Goal: Task Accomplishment & Management: Use online tool/utility

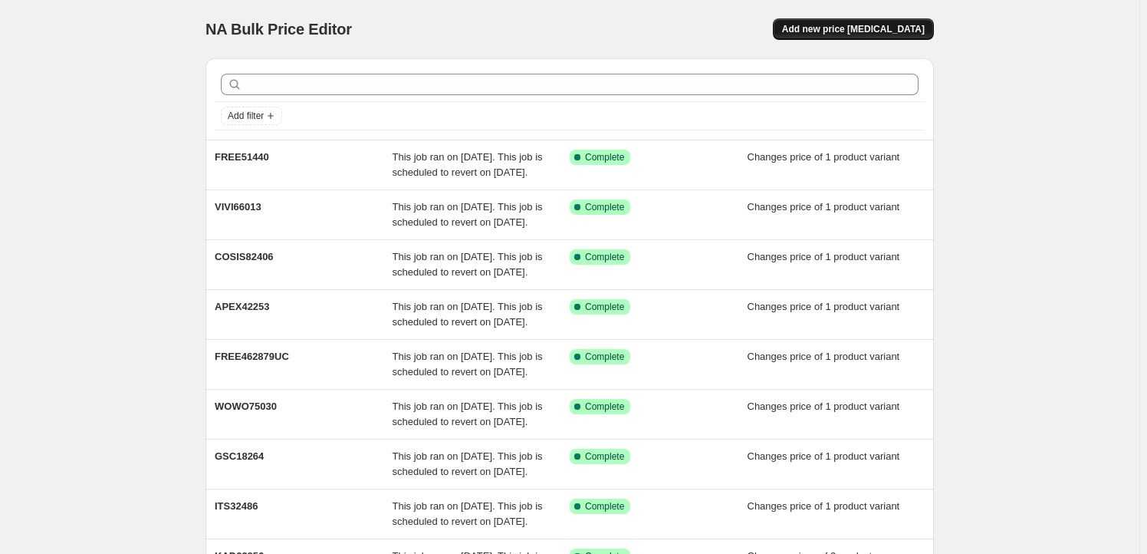
click at [865, 34] on span "Add new price [MEDICAL_DATA]" at bounding box center [853, 29] width 143 height 12
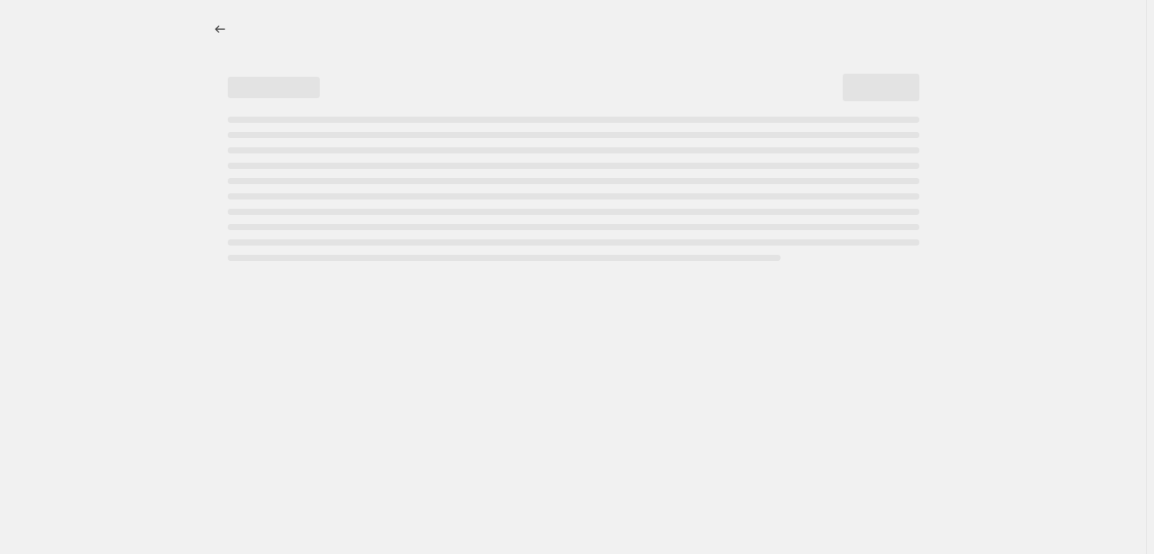
select select "percentage"
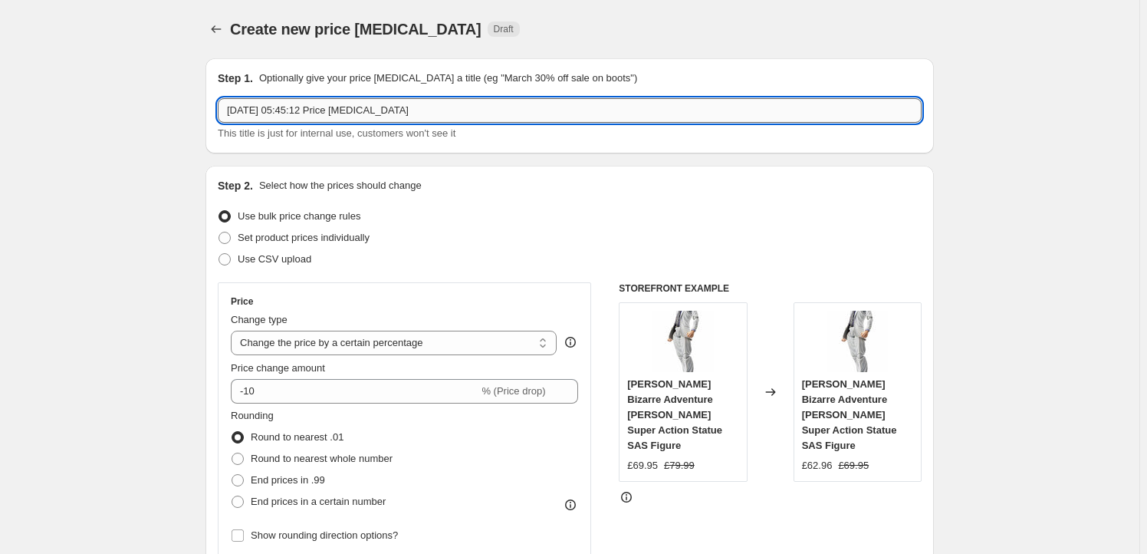
click at [428, 110] on input "27 Aug 2025, 05:45:12 Price change job" at bounding box center [570, 110] width 704 height 25
paste input "GSC66190"
type input "GSC66190"
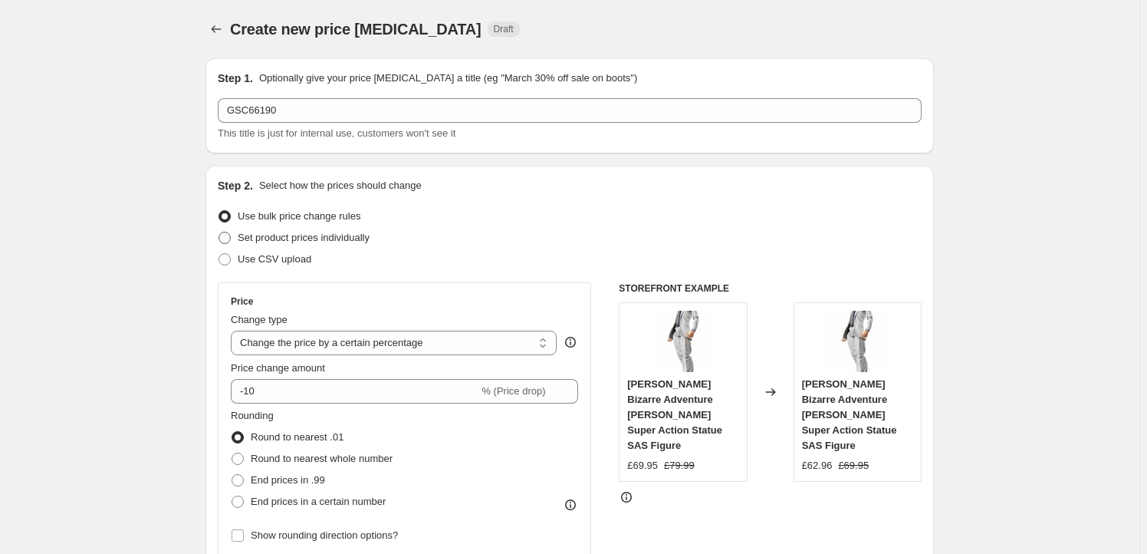
click at [303, 238] on span "Set product prices individually" at bounding box center [304, 238] width 132 height 12
click at [219, 232] on input "Set product prices individually" at bounding box center [219, 232] width 1 height 1
radio input "true"
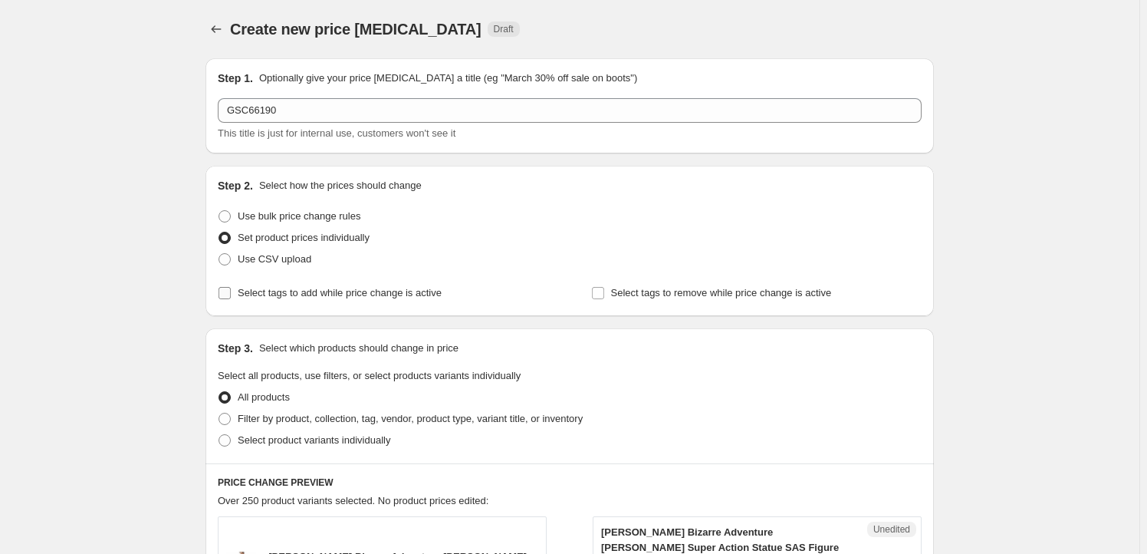
click at [306, 295] on span "Select tags to add while price change is active" at bounding box center [340, 293] width 204 height 12
click at [231, 295] on input "Select tags to add while price change is active" at bounding box center [225, 293] width 12 height 12
checkbox input "true"
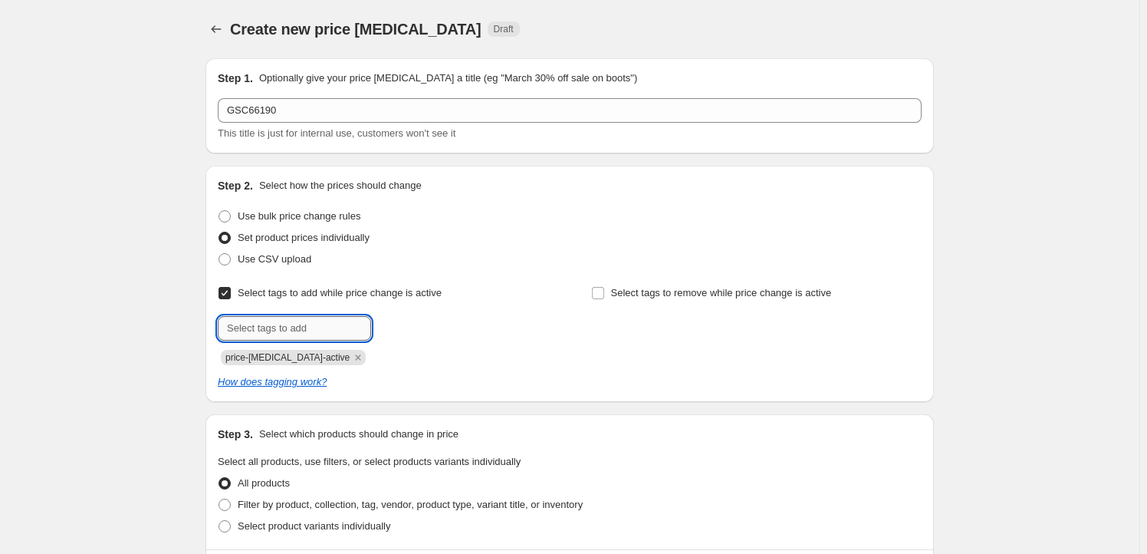
click at [307, 332] on input "text" at bounding box center [294, 328] width 153 height 25
type input "Milestone"
click at [395, 328] on b "Add" at bounding box center [393, 326] width 18 height 11
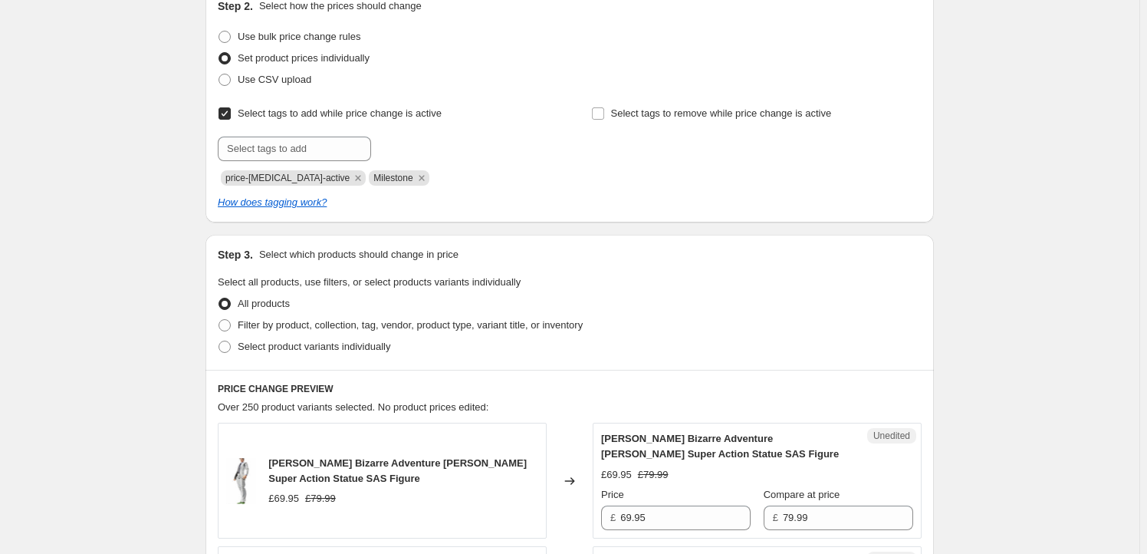
scroll to position [278, 0]
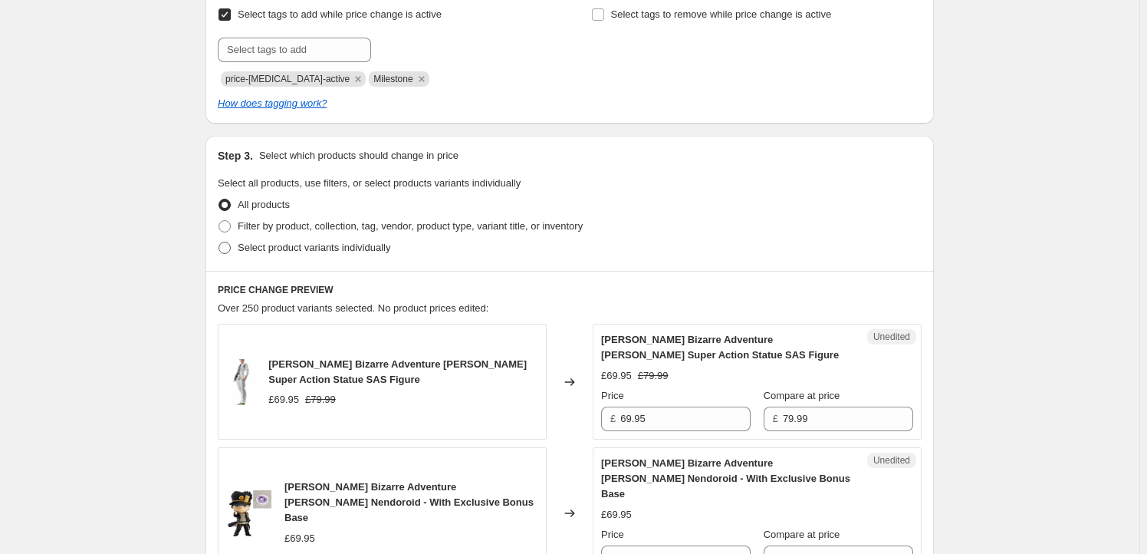
click at [318, 246] on span "Select product variants individually" at bounding box center [314, 248] width 153 height 12
click at [219, 242] on input "Select product variants individually" at bounding box center [219, 242] width 1 height 1
radio input "true"
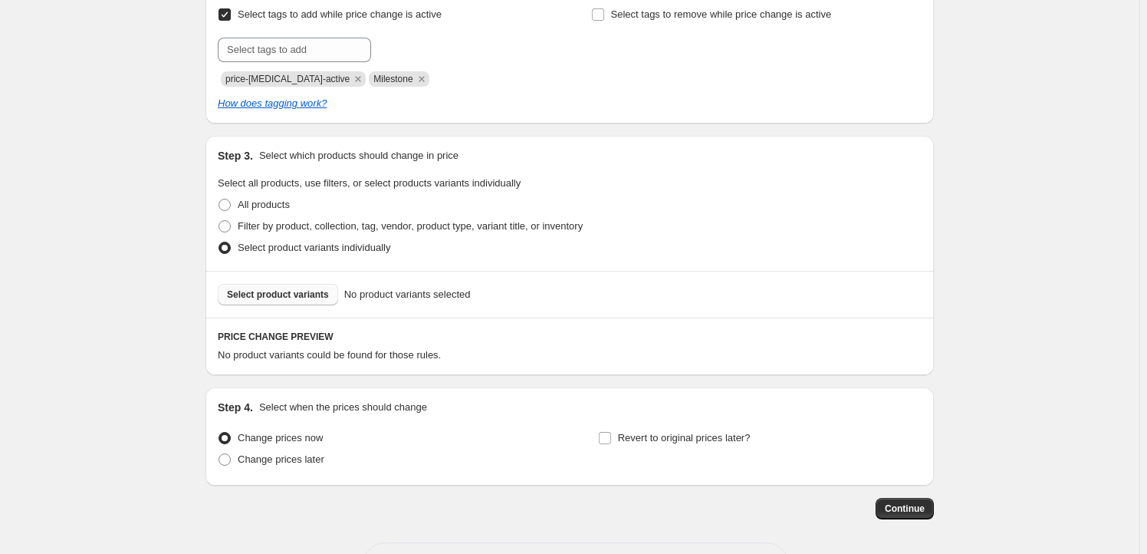
click at [276, 298] on span "Select product variants" at bounding box center [278, 294] width 102 height 12
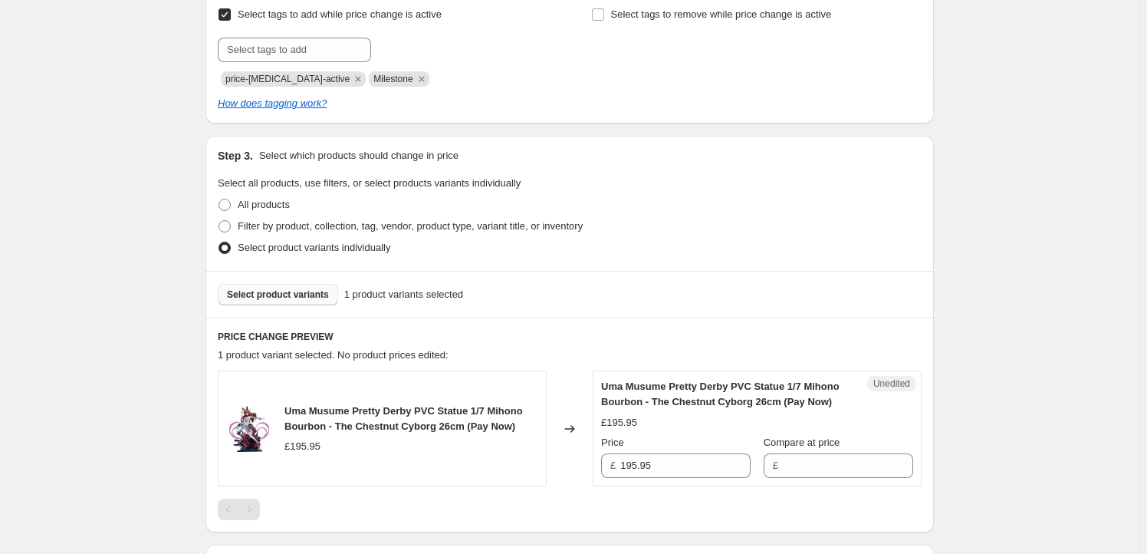
scroll to position [493, 0]
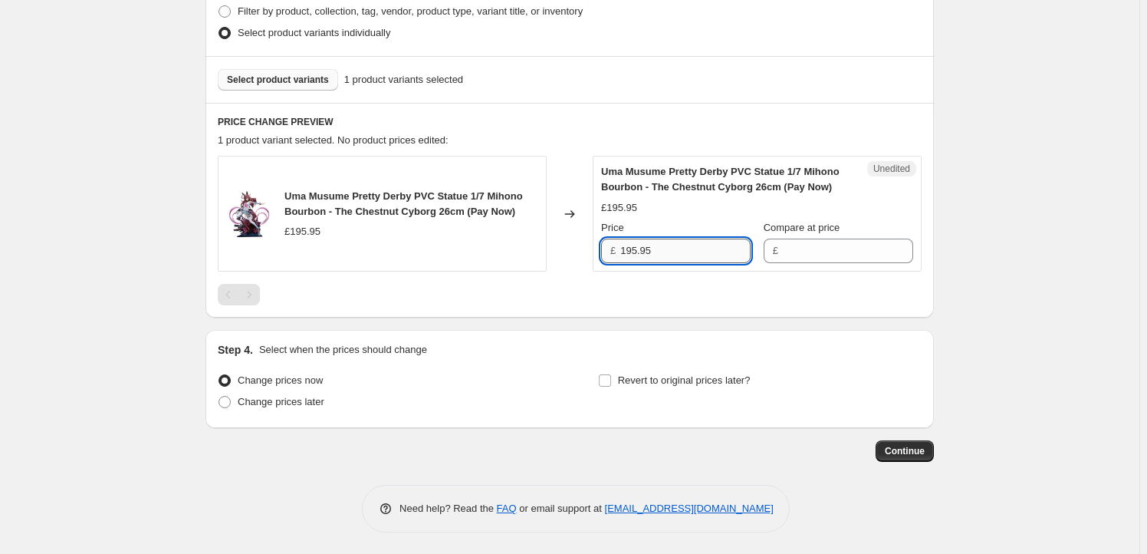
click at [668, 253] on input "195.95" at bounding box center [685, 251] width 130 height 25
type input "195.95"
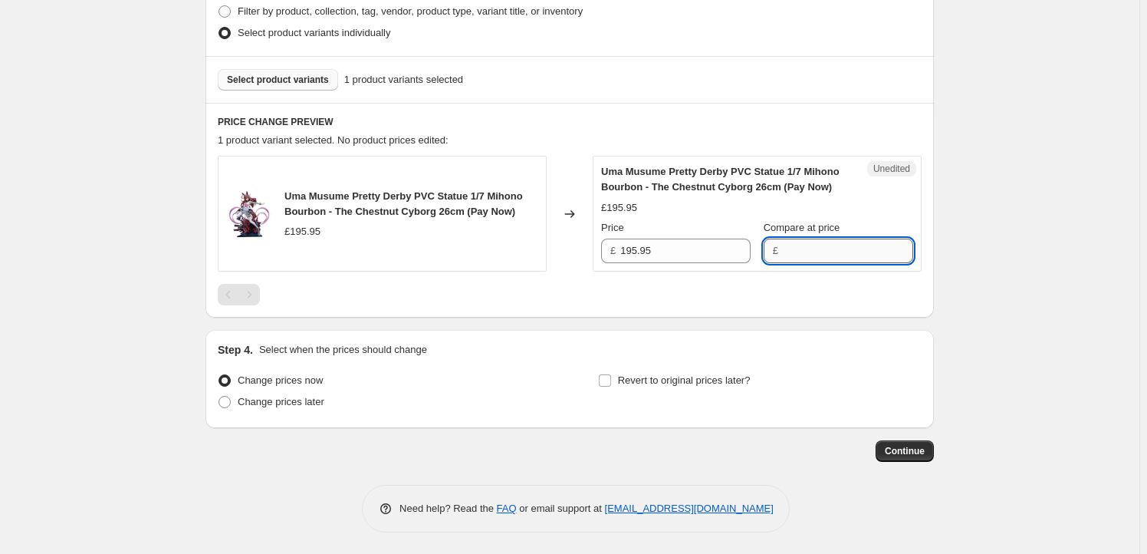
click at [818, 256] on input "Compare at price" at bounding box center [848, 251] width 130 height 25
paste input "195.95"
type input "195.95"
click at [647, 247] on input "195.95" at bounding box center [685, 251] width 130 height 25
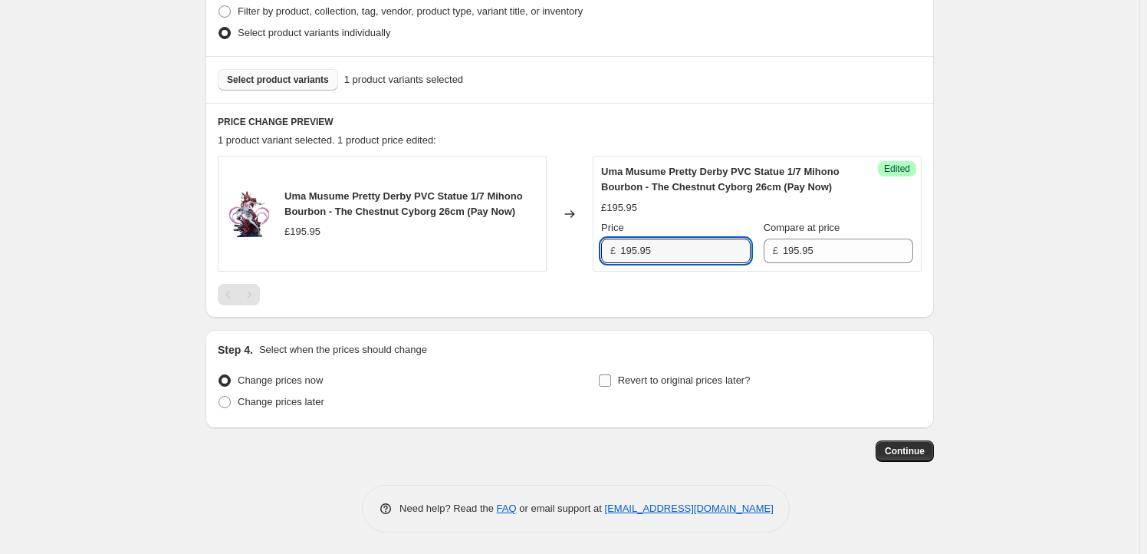
click at [624, 387] on label "Revert to original prices later?" at bounding box center [674, 380] width 153 height 21
click at [611, 387] on input "Revert to original prices later?" at bounding box center [605, 380] width 12 height 12
checkbox input "true"
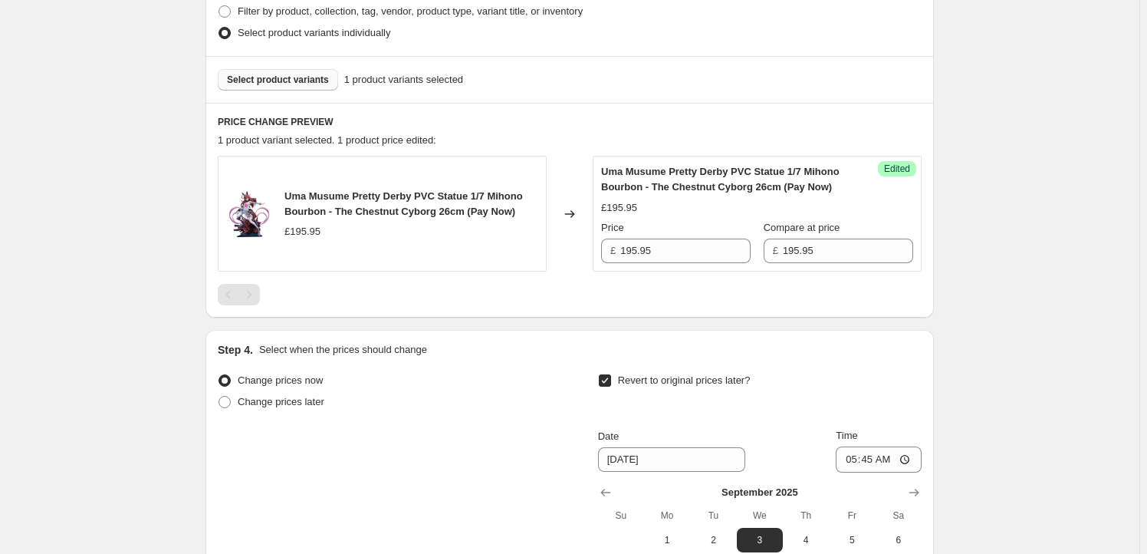
click at [772, 327] on div "Step 1. Optionally give your price change job a title (eg "March 30% off sale o…" at bounding box center [563, 138] width 741 height 1171
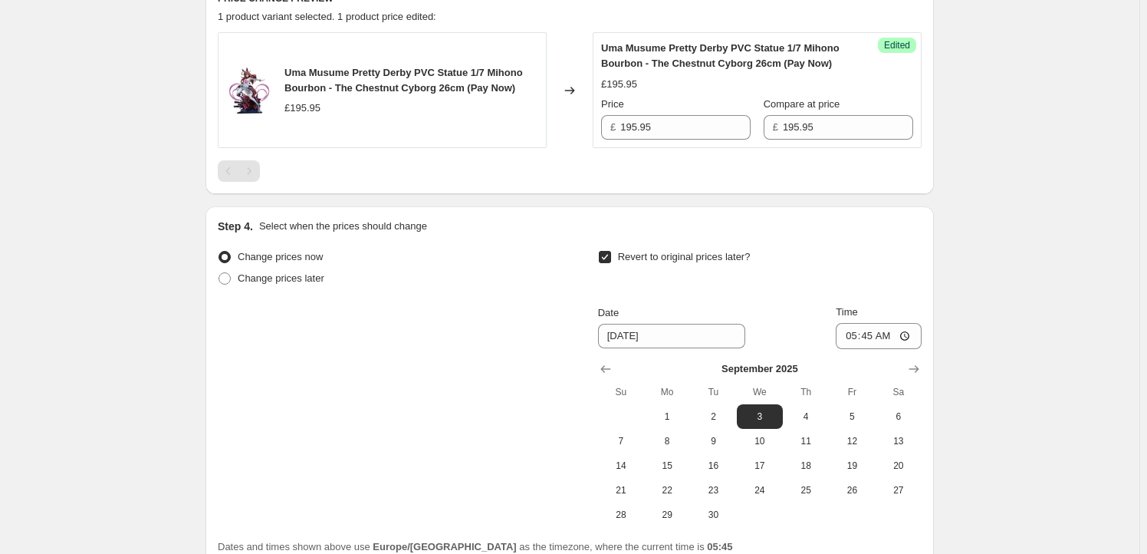
scroll to position [726, 0]
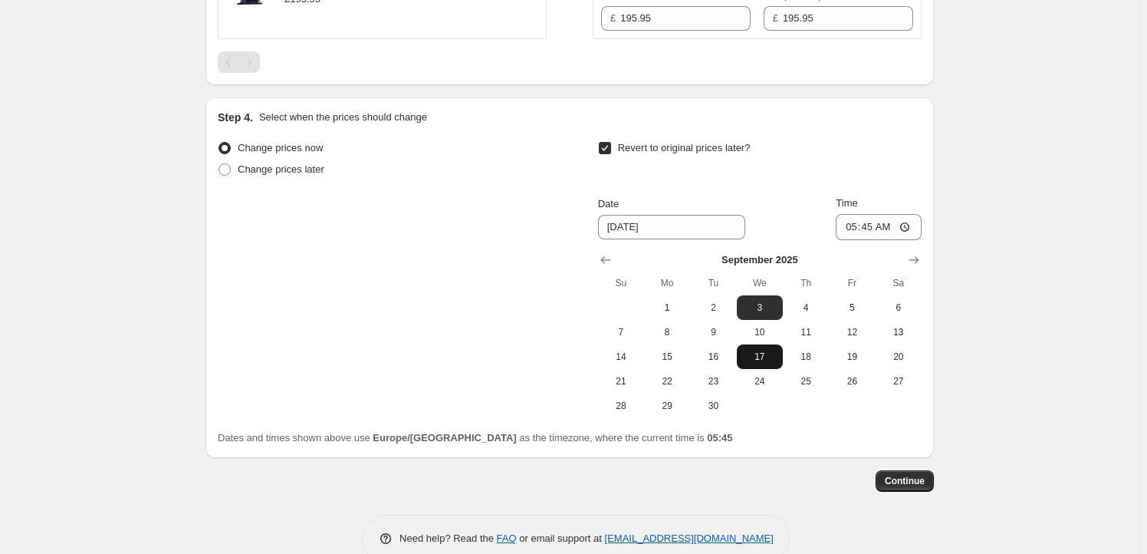
click at [772, 358] on span "17" at bounding box center [760, 357] width 34 height 12
type input "9/17/2025"
click at [875, 227] on input "05:45" at bounding box center [879, 227] width 86 height 26
type input "23:59"
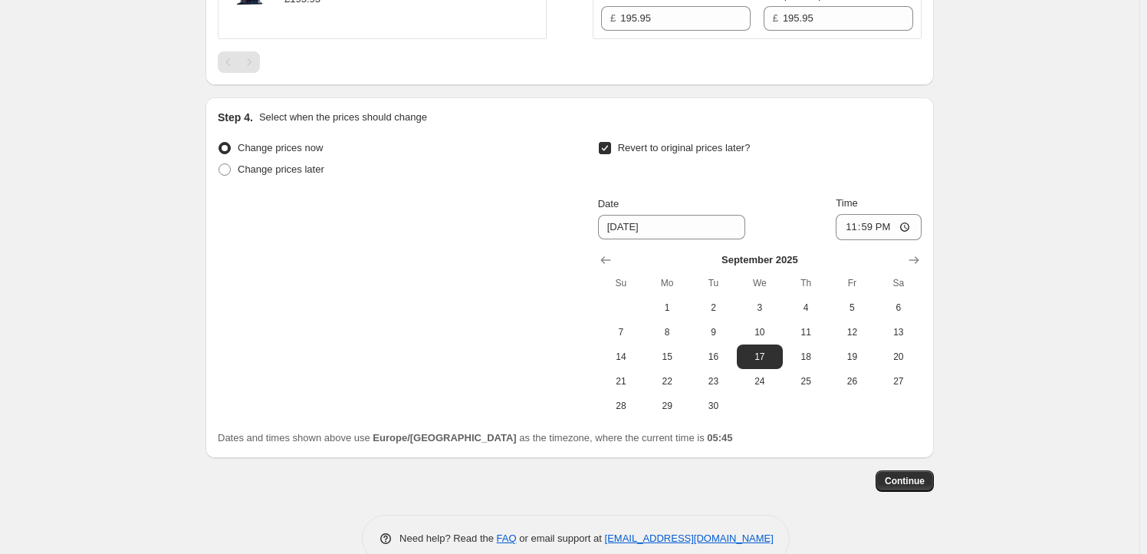
scroll to position [447, 0]
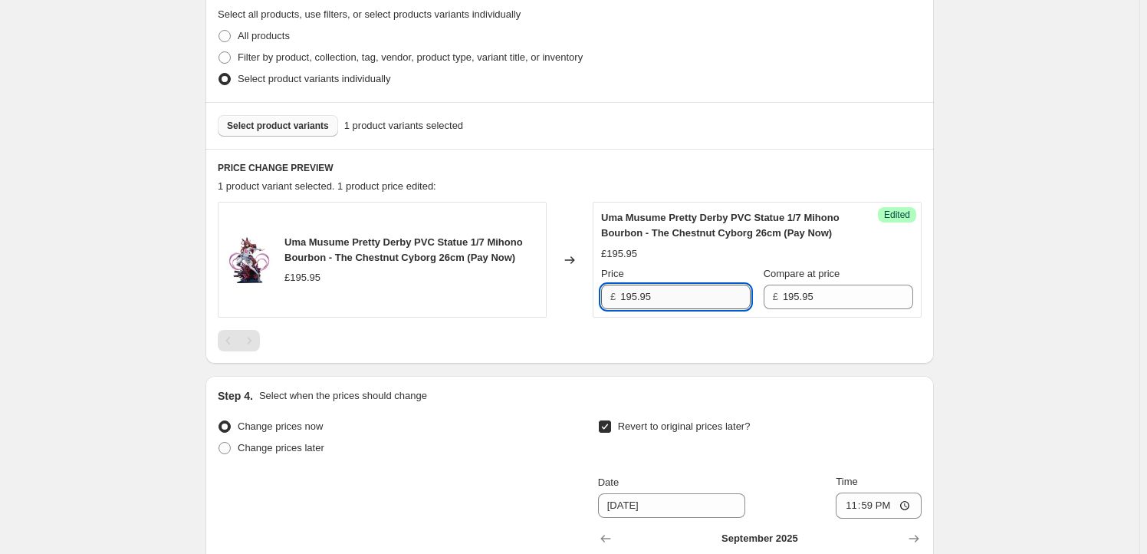
click at [657, 301] on input "195.95" at bounding box center [685, 297] width 130 height 25
click at [631, 293] on input "195.95" at bounding box center [685, 297] width 130 height 25
type input "184.95"
click at [651, 334] on div at bounding box center [570, 340] width 704 height 21
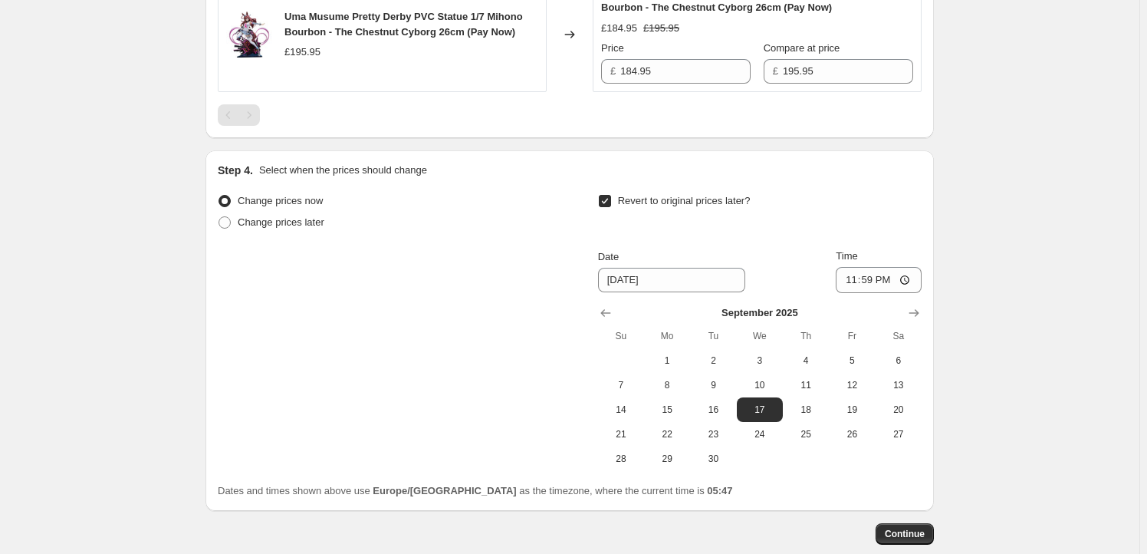
scroll to position [679, 0]
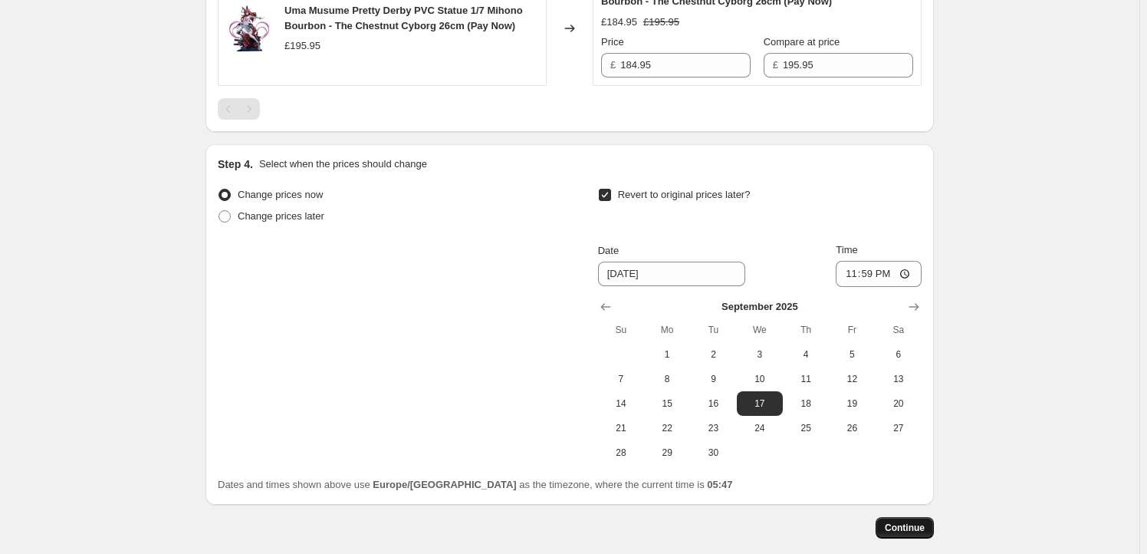
click at [910, 532] on button "Continue" at bounding box center [905, 527] width 58 height 21
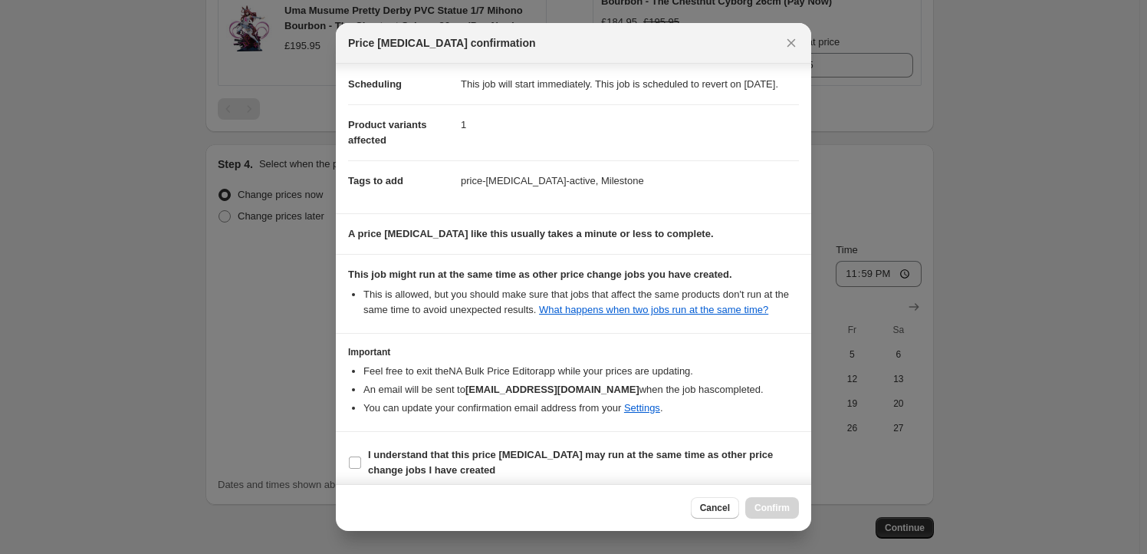
scroll to position [50, 0]
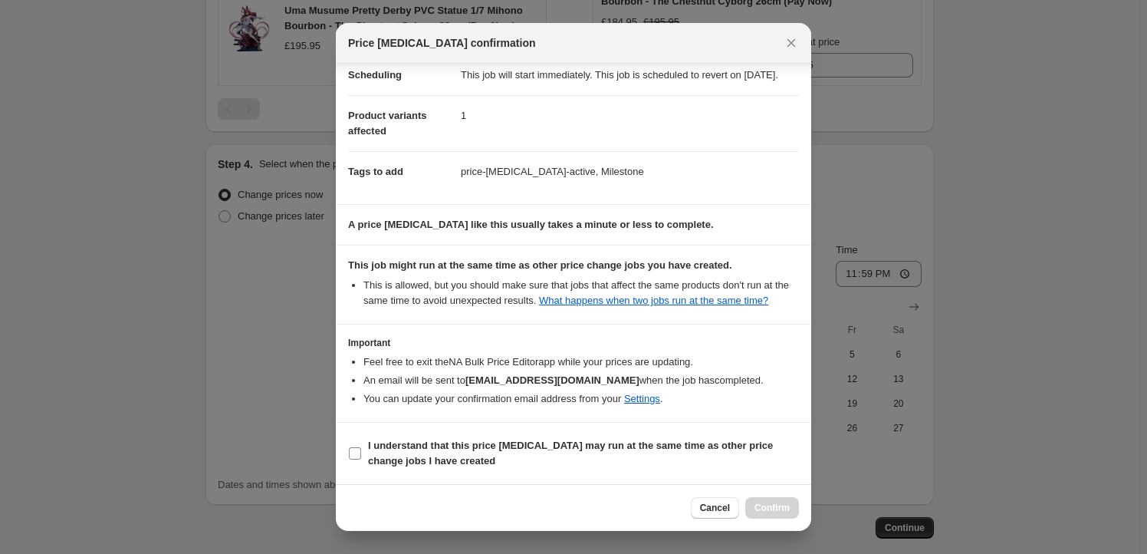
click at [379, 444] on b "I understand that this price change job may run at the same time as other price…" at bounding box center [570, 452] width 405 height 27
click at [361, 447] on input "I understand that this price change job may run at the same time as other price…" at bounding box center [355, 453] width 12 height 12
checkbox input "true"
click at [782, 503] on span "Confirm" at bounding box center [772, 508] width 35 height 12
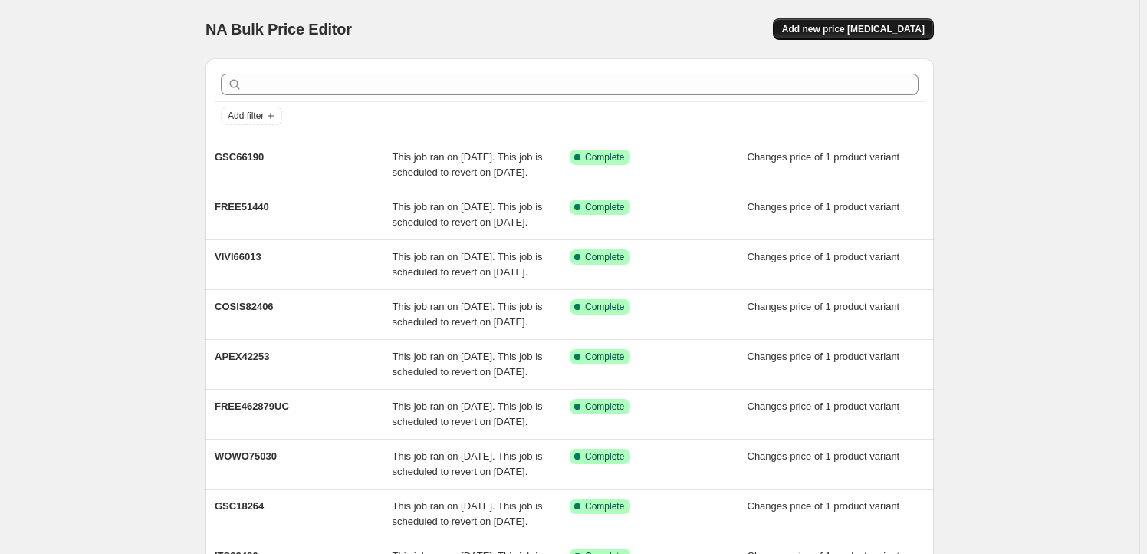
click at [862, 22] on button "Add new price [MEDICAL_DATA]" at bounding box center [853, 28] width 161 height 21
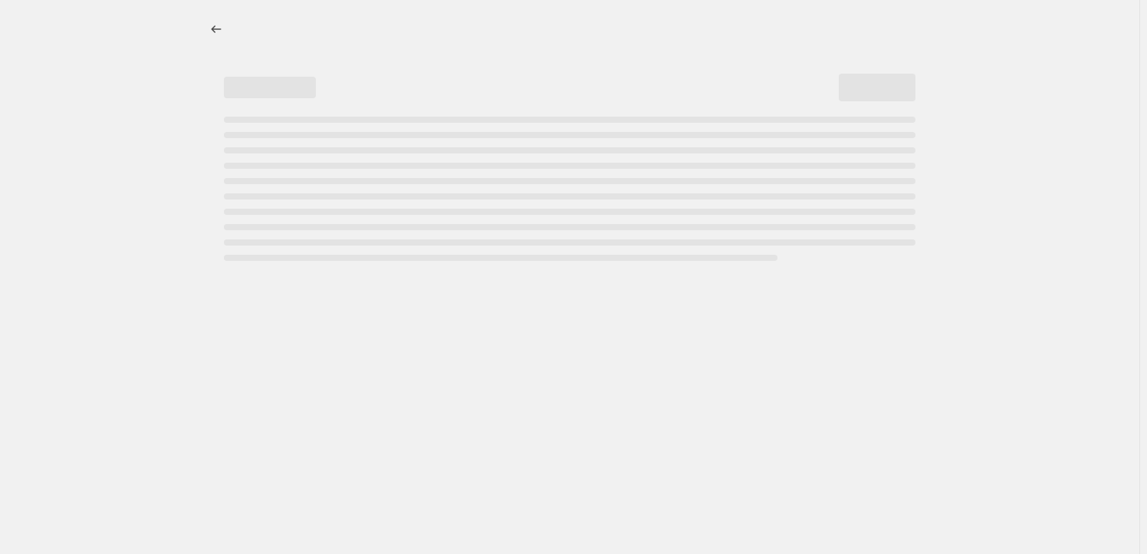
select select "percentage"
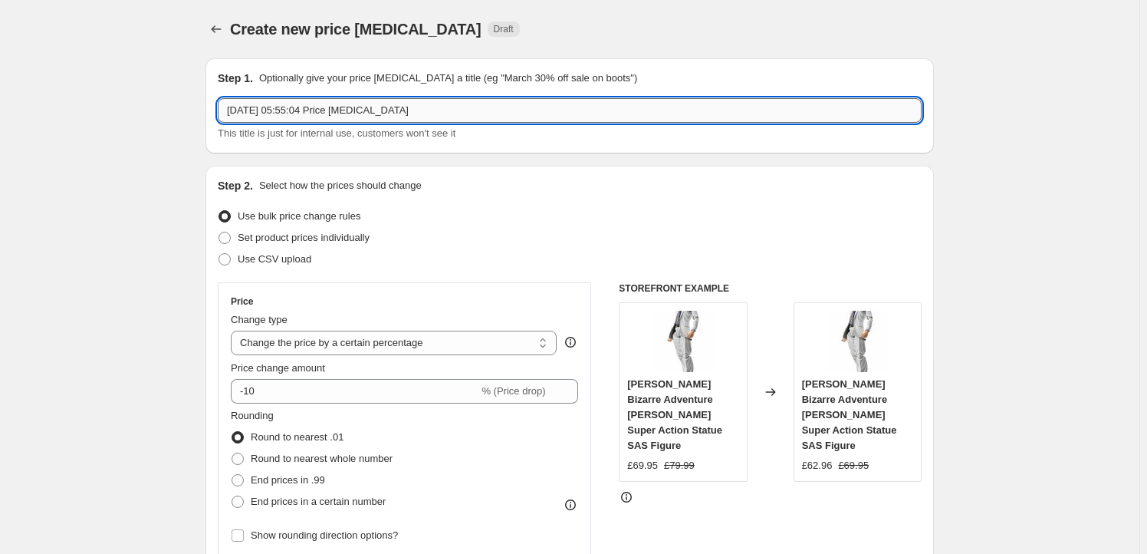
click at [424, 98] on input "[DATE] 05:55:04 Price [MEDICAL_DATA]" at bounding box center [570, 110] width 704 height 25
paste input "ORA66256"
type input "ORA66256"
click at [299, 238] on span "Set product prices individually" at bounding box center [304, 238] width 132 height 12
click at [219, 232] on input "Set product prices individually" at bounding box center [219, 232] width 1 height 1
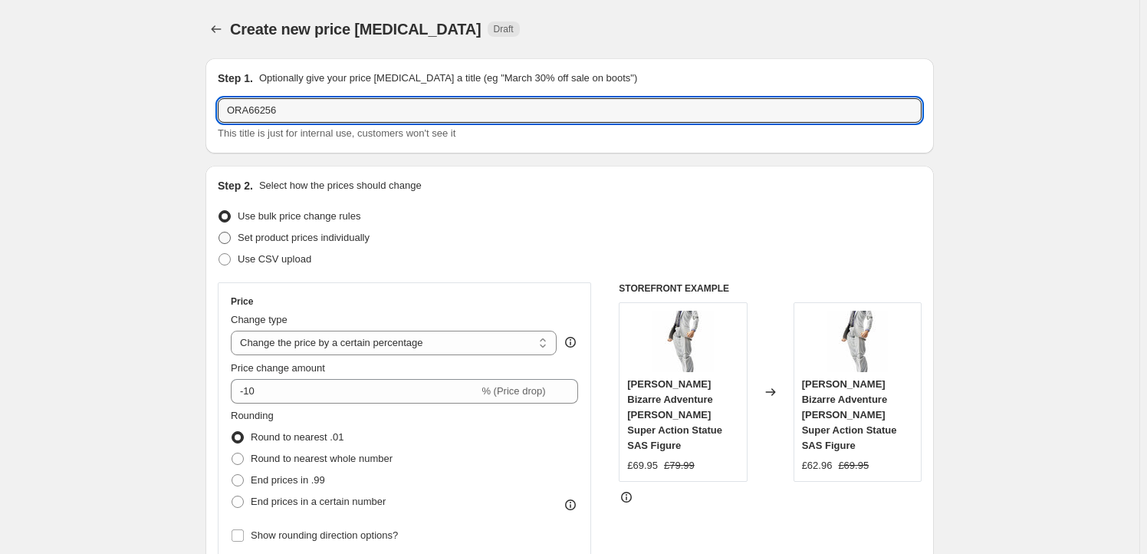
radio input "true"
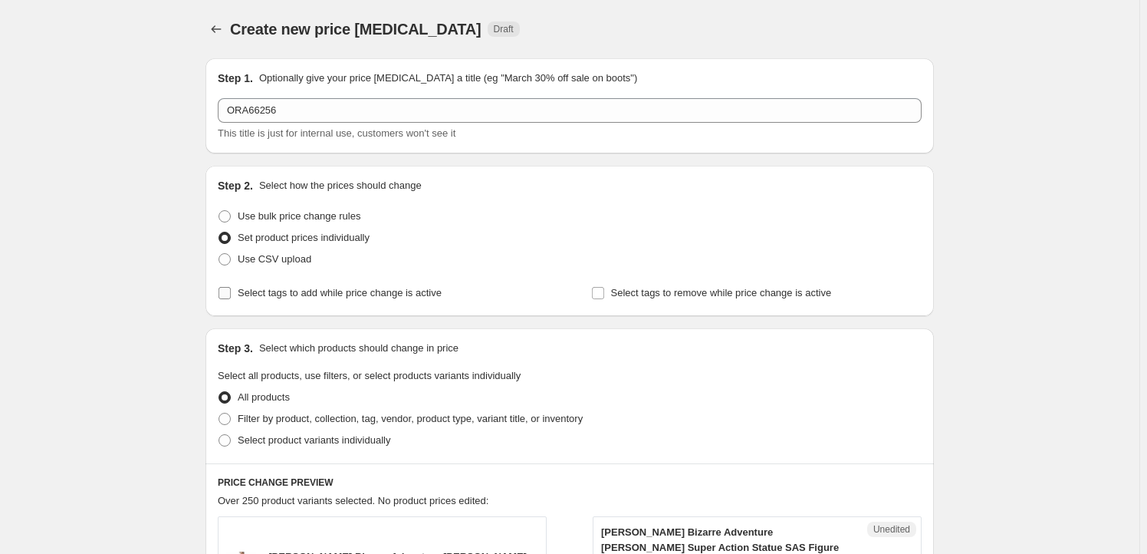
click at [354, 301] on label "Select tags to add while price change is active" at bounding box center [330, 292] width 224 height 21
click at [231, 299] on input "Select tags to add while price change is active" at bounding box center [225, 293] width 12 height 12
checkbox input "true"
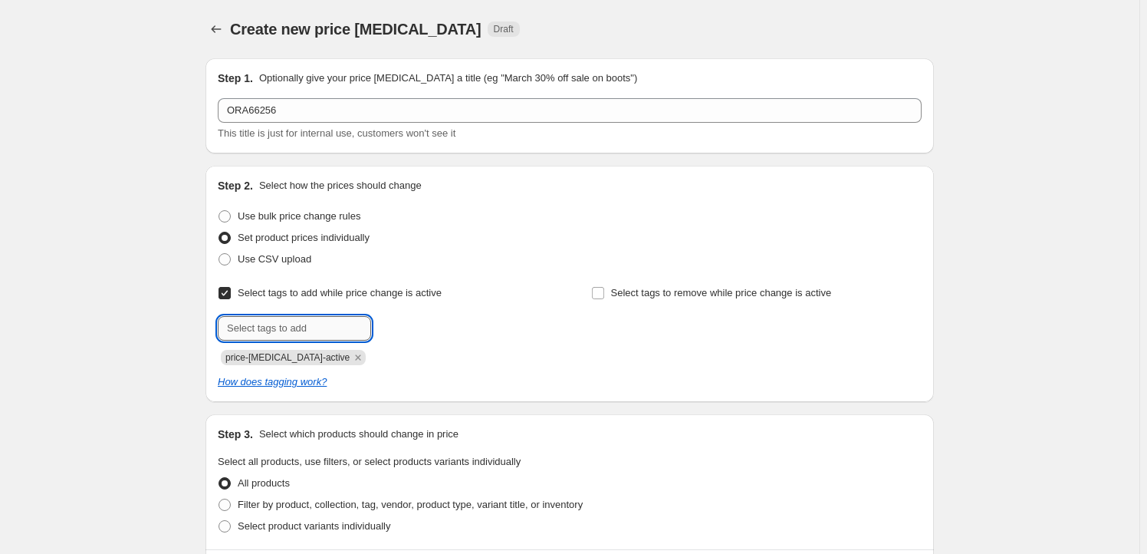
click at [305, 330] on input "text" at bounding box center [294, 328] width 153 height 25
type input "Milestone"
click at [422, 330] on span "Milestone" at bounding box center [426, 326] width 42 height 11
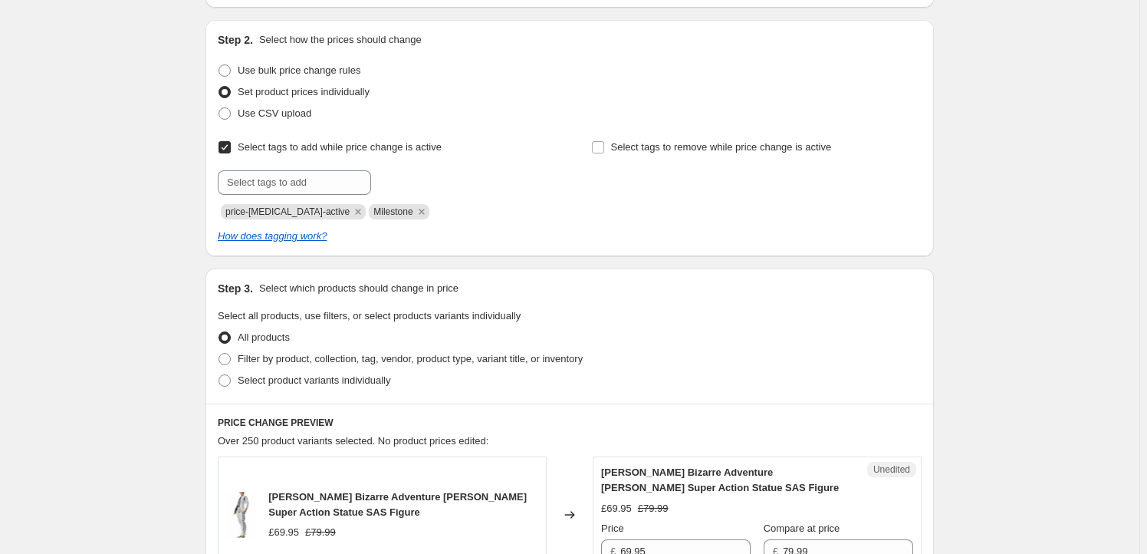
scroll to position [232, 0]
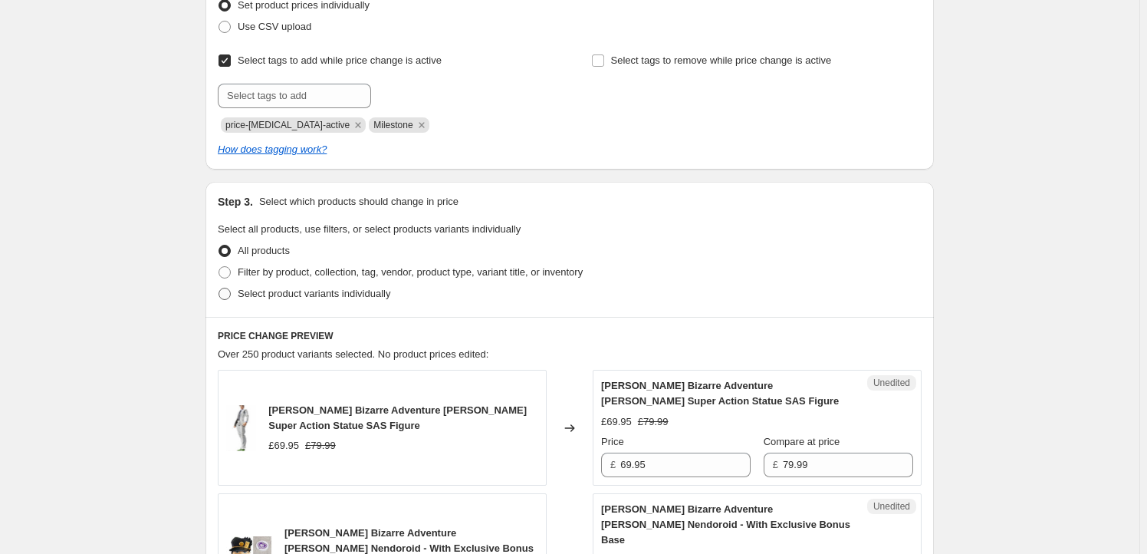
click at [362, 298] on span "Select product variants individually" at bounding box center [314, 294] width 153 height 12
click at [219, 288] on input "Select product variants individually" at bounding box center [219, 288] width 1 height 1
radio input "true"
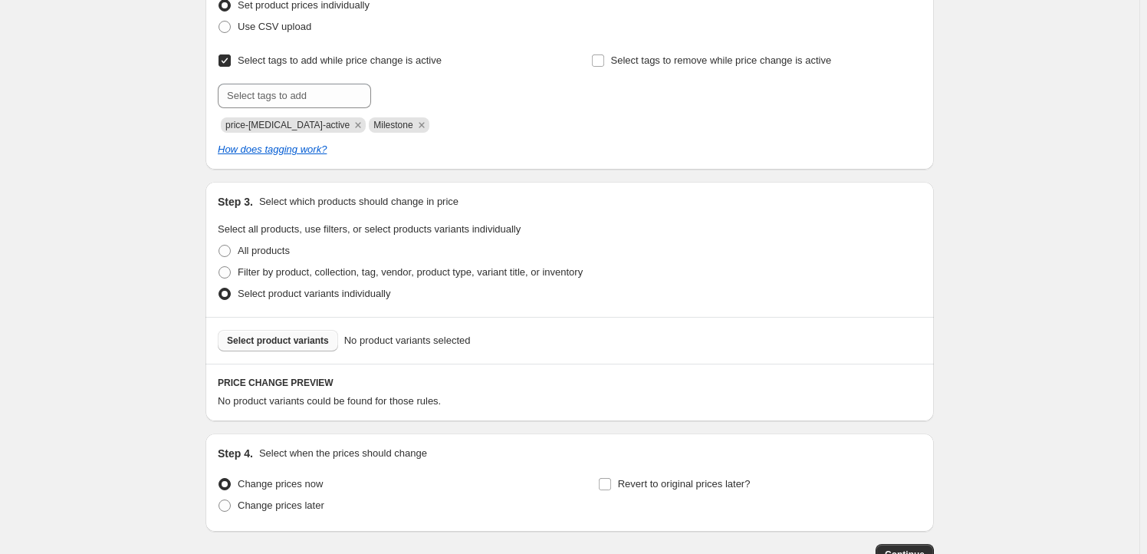
click at [277, 346] on span "Select product variants" at bounding box center [278, 340] width 102 height 12
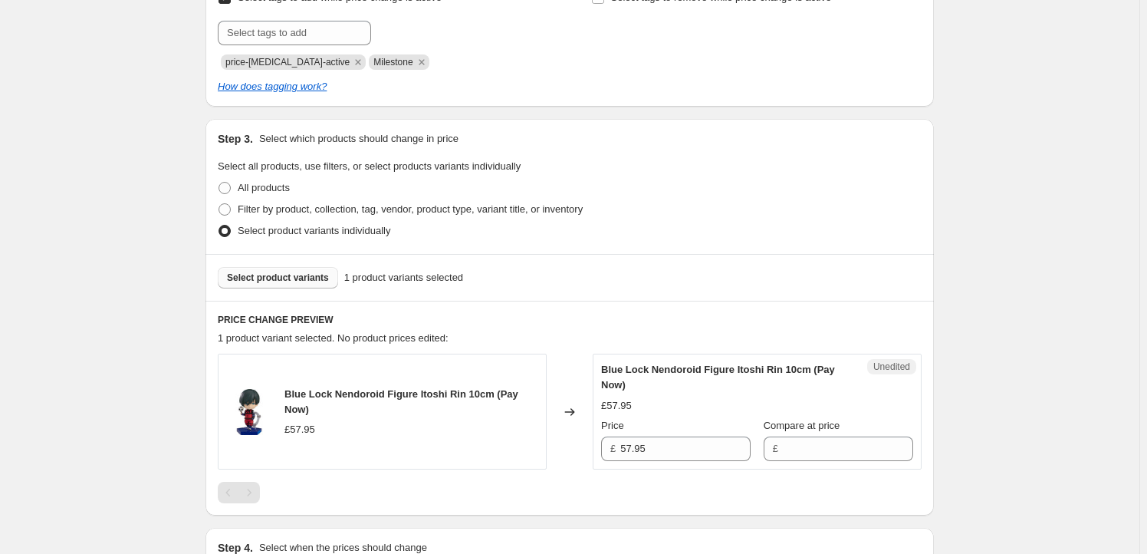
scroll to position [418, 0]
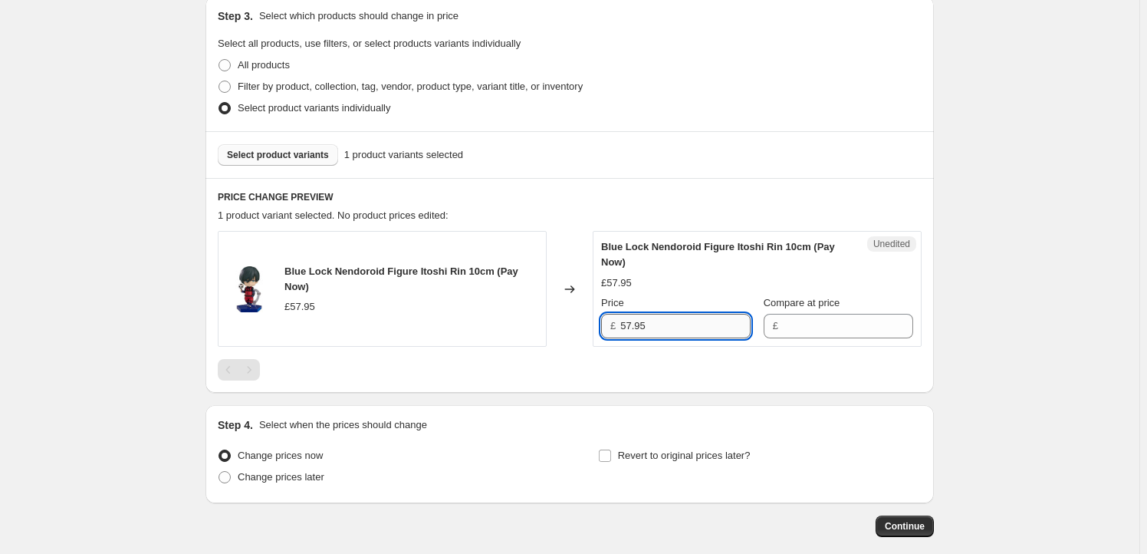
click at [690, 332] on input "57.95" at bounding box center [685, 326] width 130 height 25
type input "57.95"
click at [828, 328] on input "Compare at price" at bounding box center [848, 326] width 130 height 25
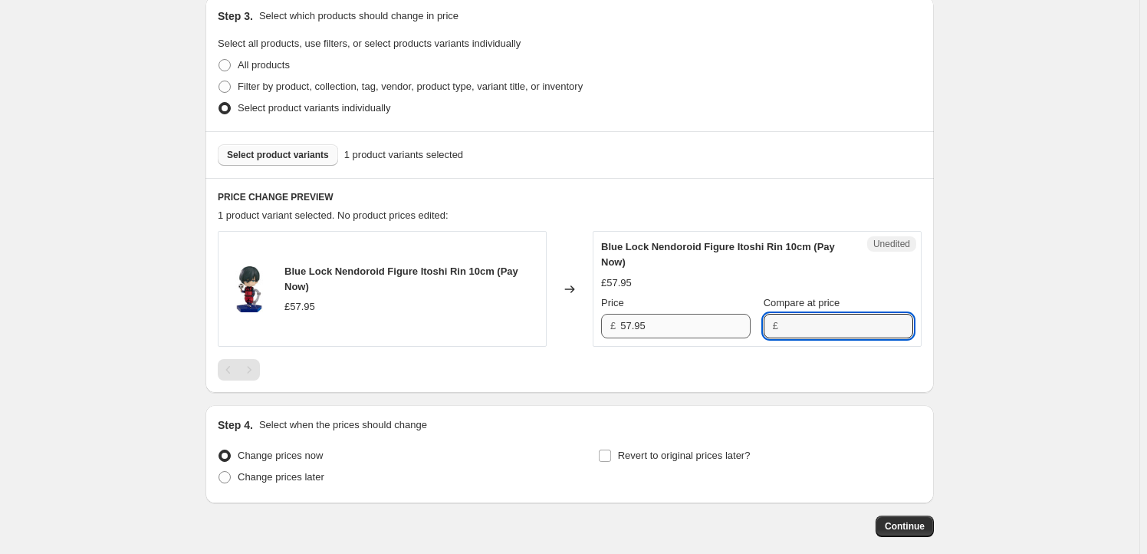
paste input "57.95"
type input "57.95"
click at [626, 331] on input "57.95" at bounding box center [685, 326] width 130 height 25
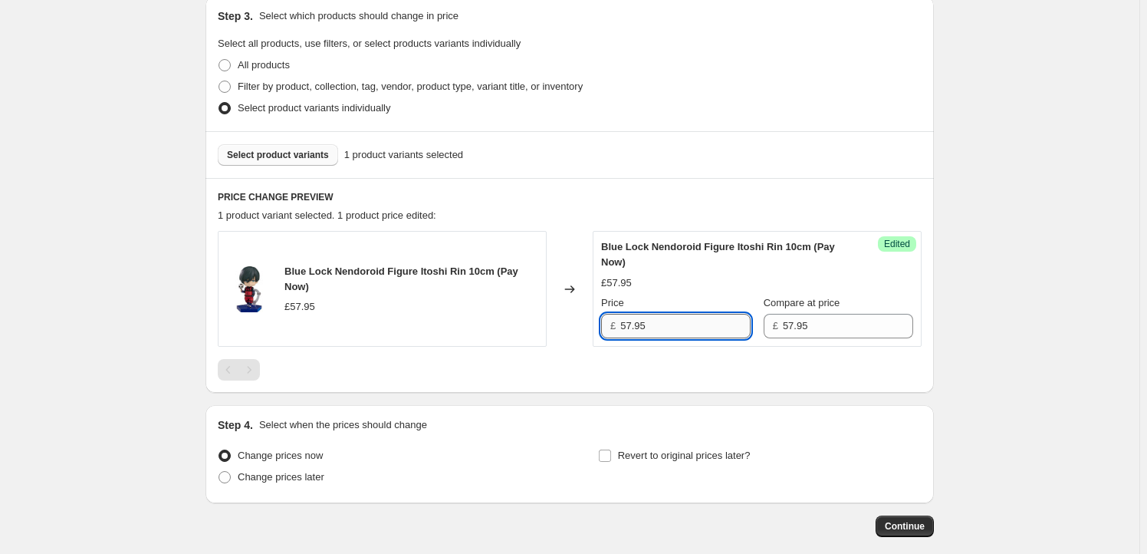
click at [629, 324] on input "57.95" at bounding box center [685, 326] width 130 height 25
type input "54.95"
click at [622, 449] on span "Revert to original prices later?" at bounding box center [684, 455] width 133 height 12
click at [611, 449] on input "Revert to original prices later?" at bounding box center [605, 455] width 12 height 12
checkbox input "true"
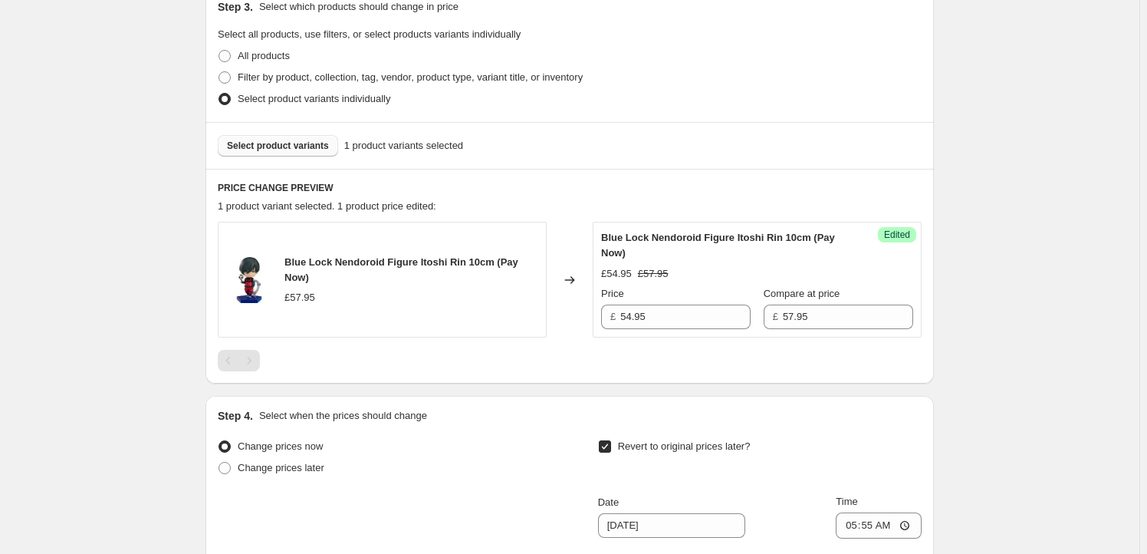
scroll to position [650, 0]
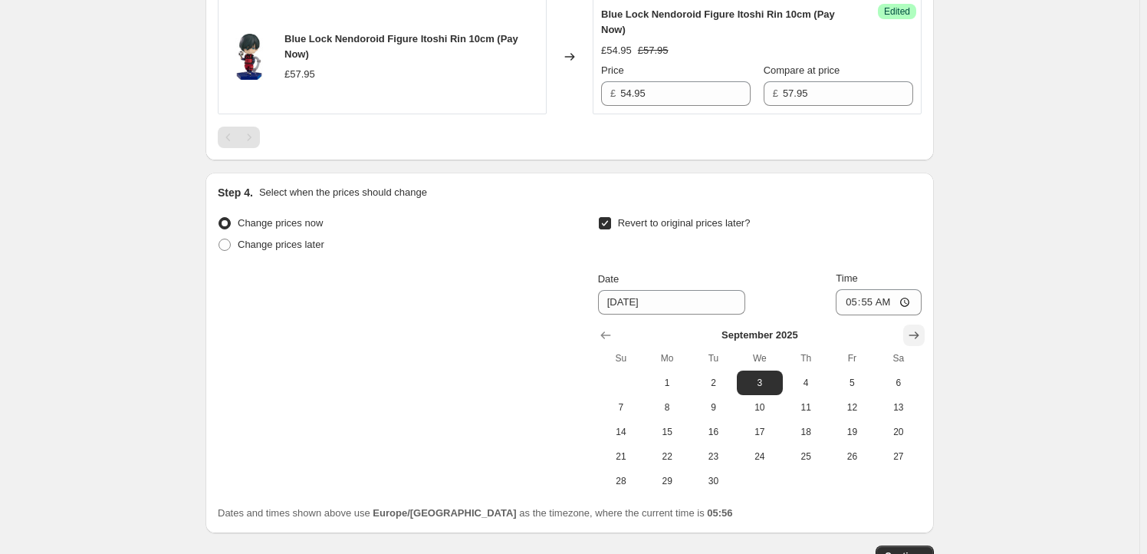
click at [922, 337] on icon "Show next month, October 2025" at bounding box center [914, 334] width 15 height 15
click at [772, 385] on span "1" at bounding box center [760, 383] width 34 height 12
type input "[DATE]"
click at [874, 301] on input "05:55" at bounding box center [879, 302] width 86 height 26
type input "23:59"
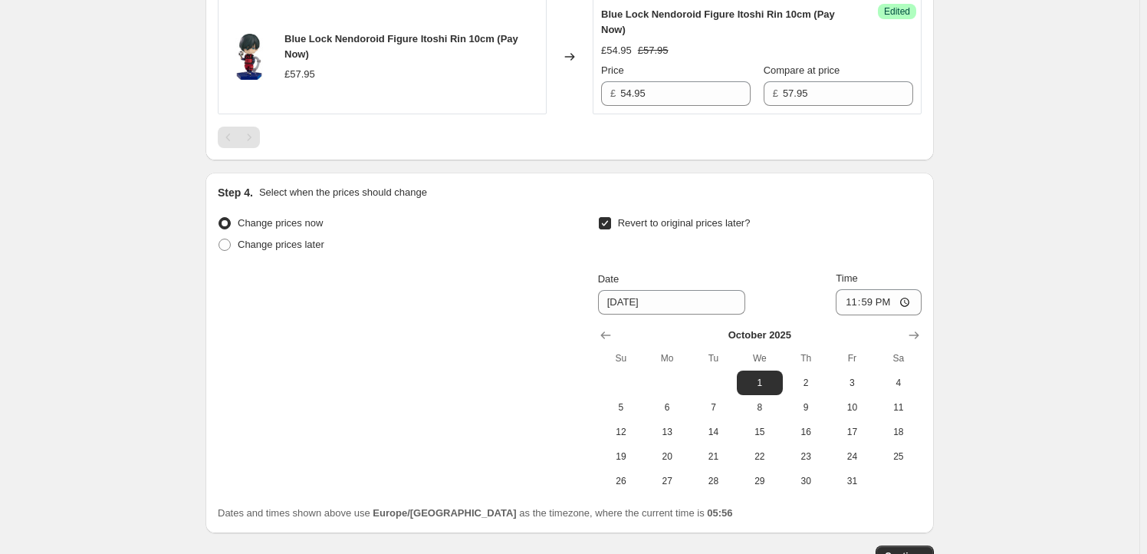
click at [986, 324] on div "Create new price [MEDICAL_DATA]. This page is ready Create new price [MEDICAL_D…" at bounding box center [570, 5] width 1140 height 1311
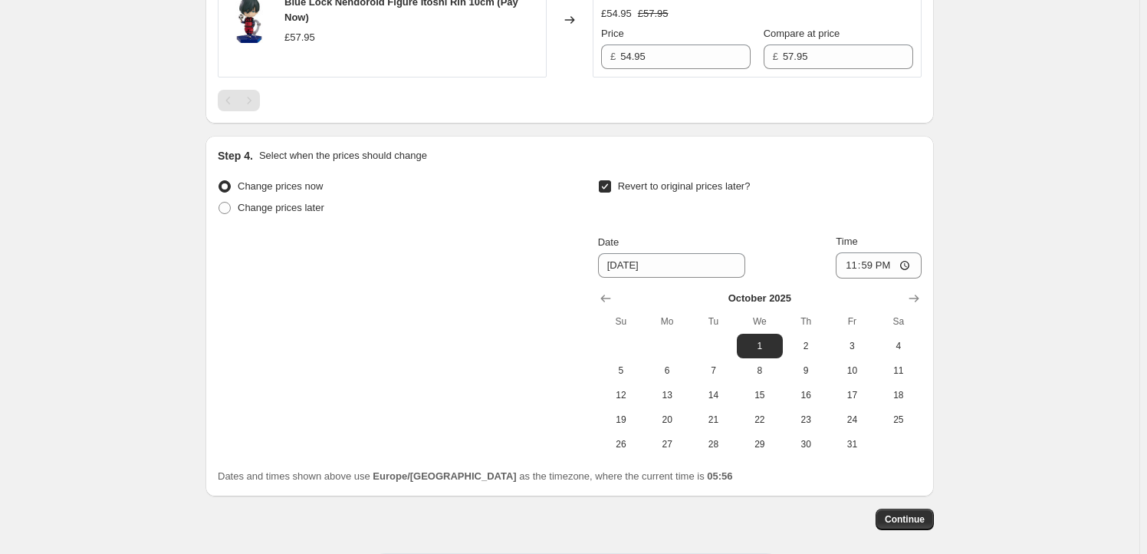
scroll to position [755, 0]
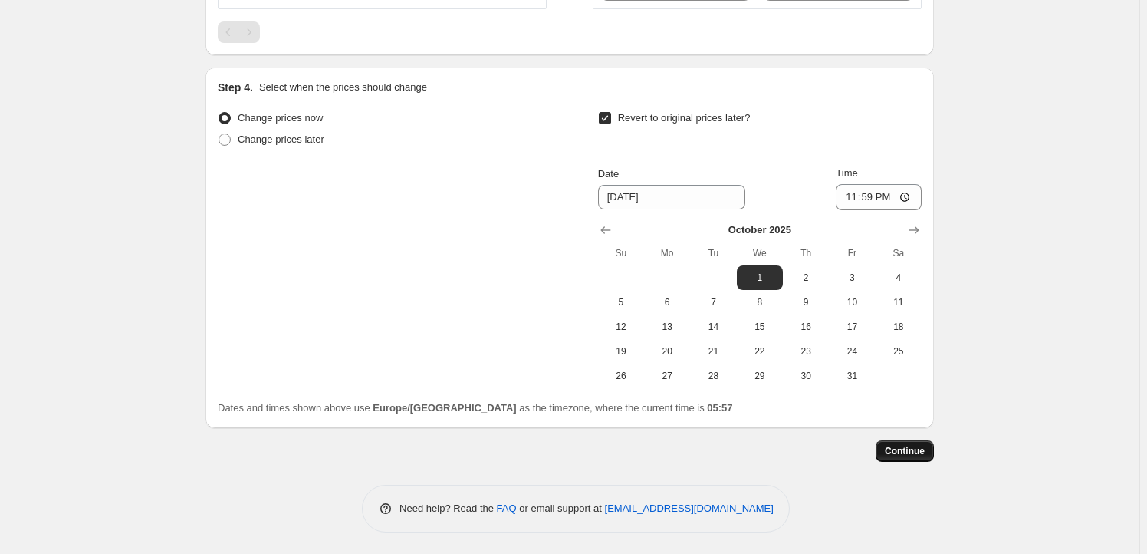
click at [902, 446] on span "Continue" at bounding box center [905, 451] width 40 height 12
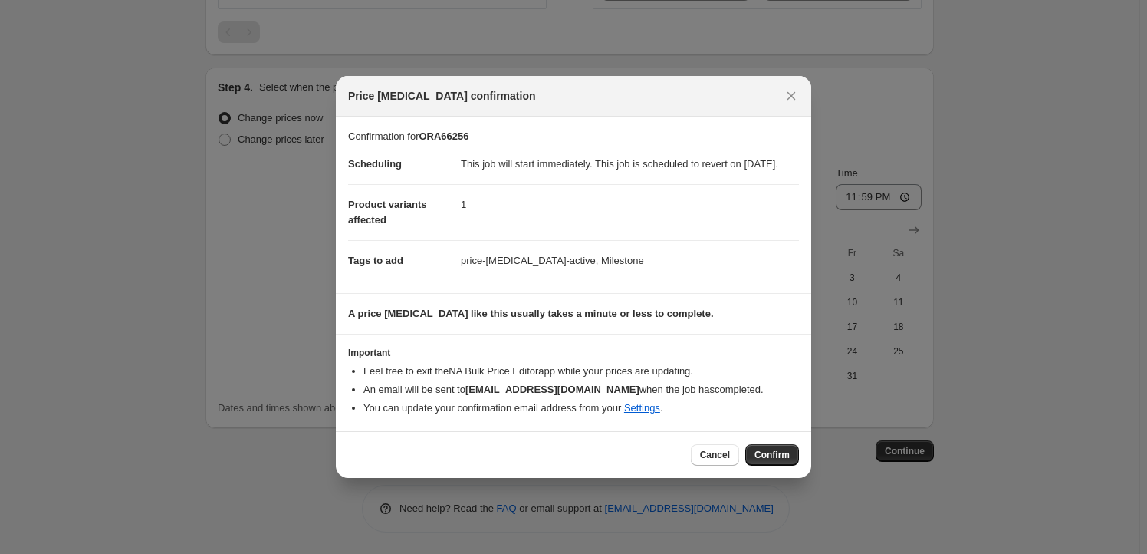
drag, startPoint x: 783, startPoint y: 459, endPoint x: 754, endPoint y: 484, distance: 38.6
click at [782, 459] on span "Confirm" at bounding box center [772, 455] width 35 height 12
